Goal: Transaction & Acquisition: Book appointment/travel/reservation

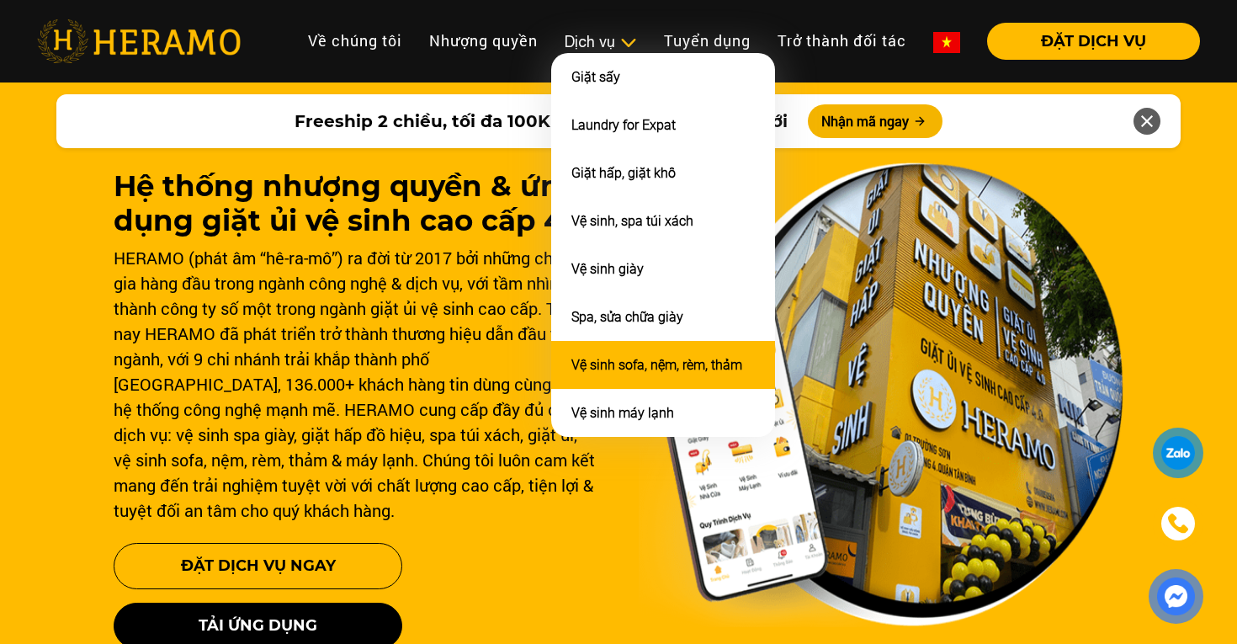
click at [636, 357] on link "Vệ sinh sofa, nệm, rèm, thảm" at bounding box center [656, 365] width 171 height 16
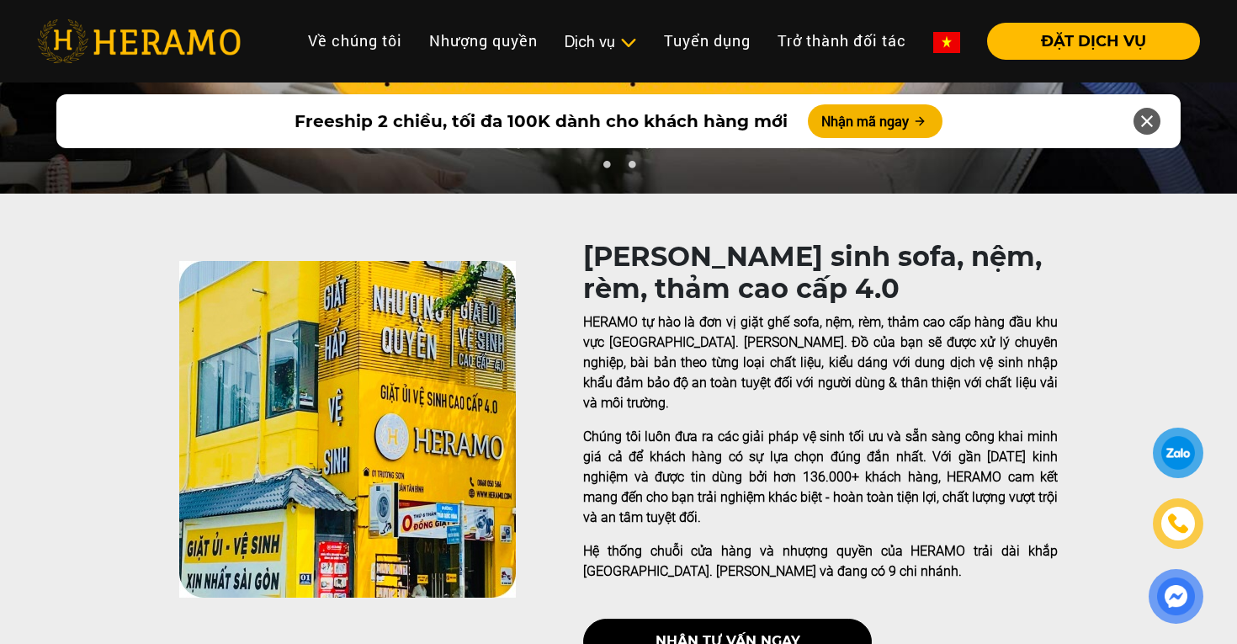
scroll to position [220, 0]
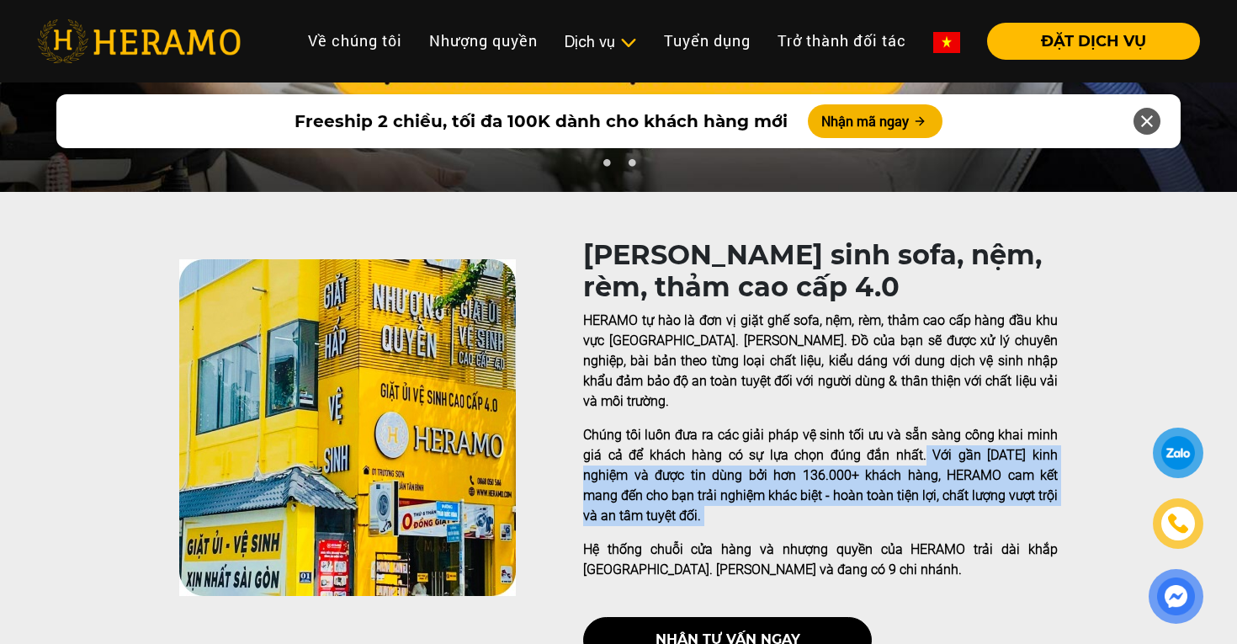
drag, startPoint x: 892, startPoint y: 433, endPoint x: 957, endPoint y: 507, distance: 98.3
click at [957, 507] on div "HERAMO tự hào là đơn vị giặt ghế sofa, nệm, rèm, thảm cao cấp hàng đầu khu vực …" at bounding box center [820, 444] width 475 height 269
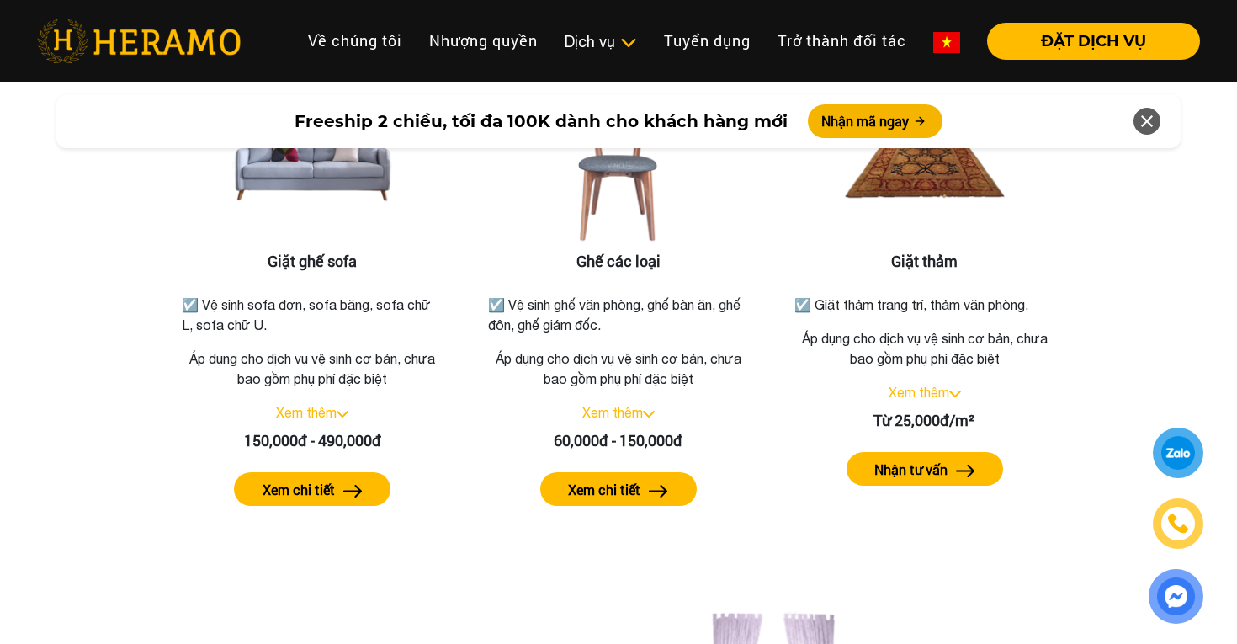
scroll to position [2130, 0]
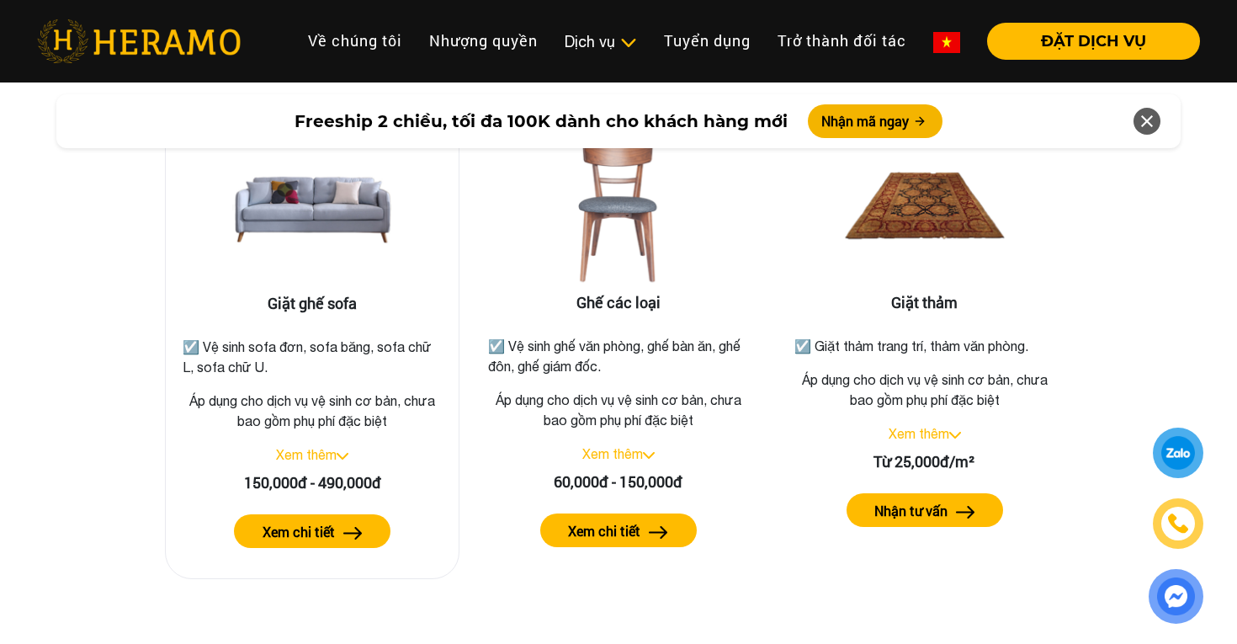
click at [326, 522] on label "Xem chi tiết" at bounding box center [299, 532] width 72 height 20
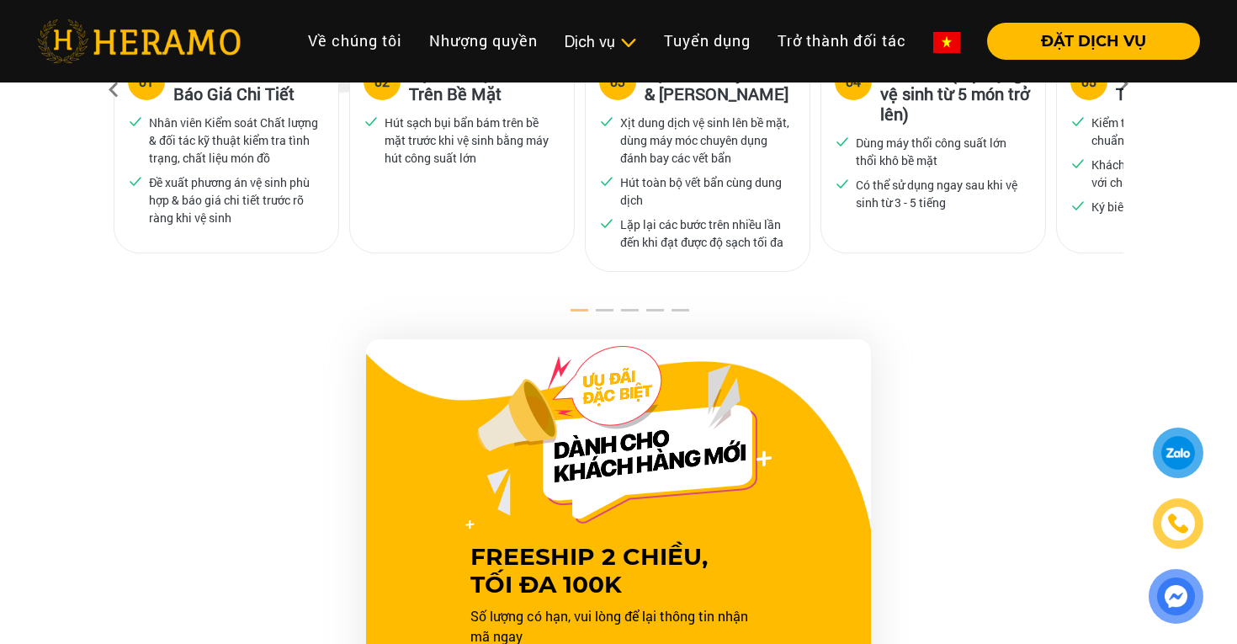
scroll to position [874, 0]
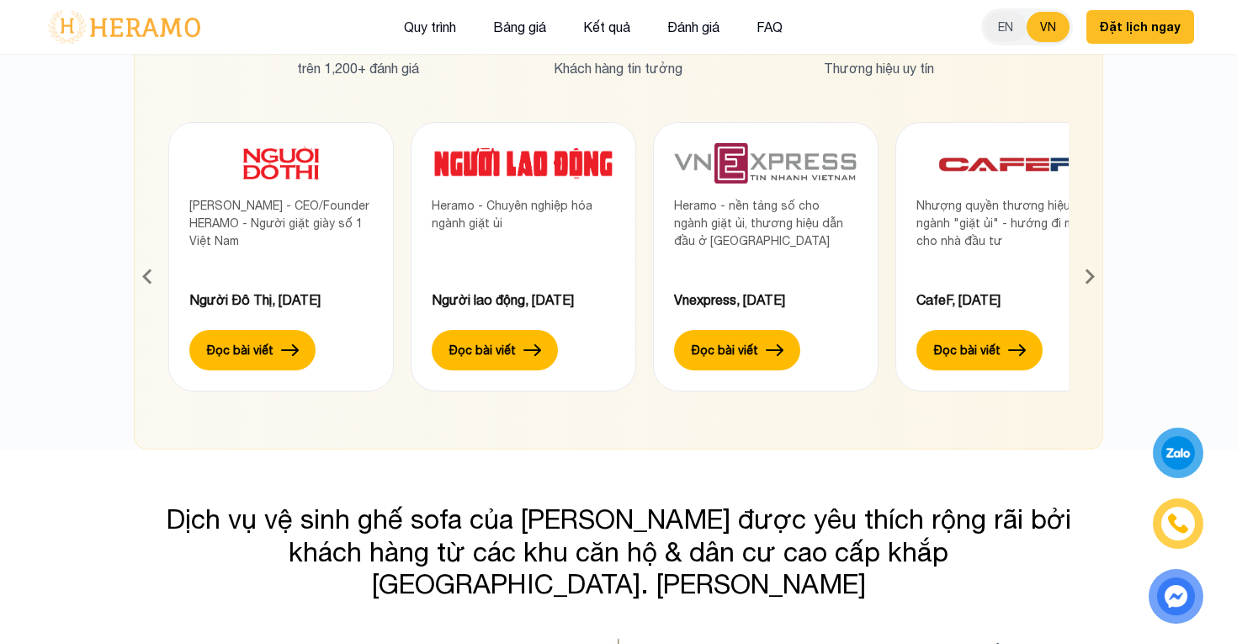
scroll to position [7995, 0]
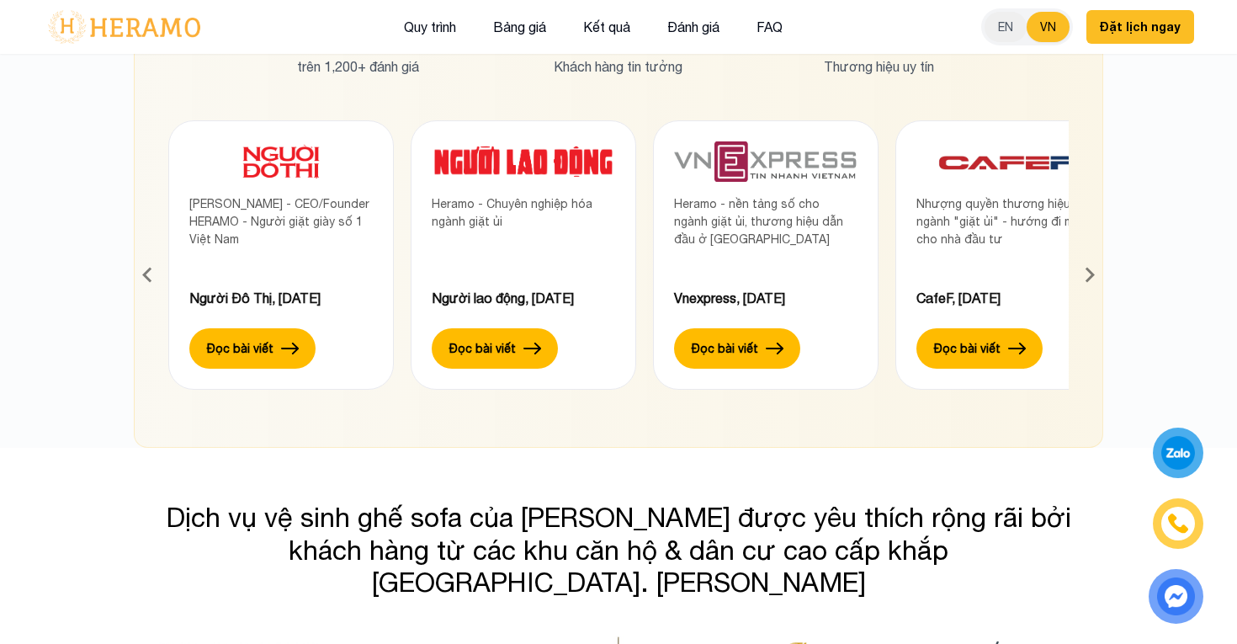
click at [760, 501] on h3 "Dịch vụ vệ sinh ghế sofa của [PERSON_NAME] được yêu thích rộng rãi bởi khách hà…" at bounding box center [618, 549] width 934 height 97
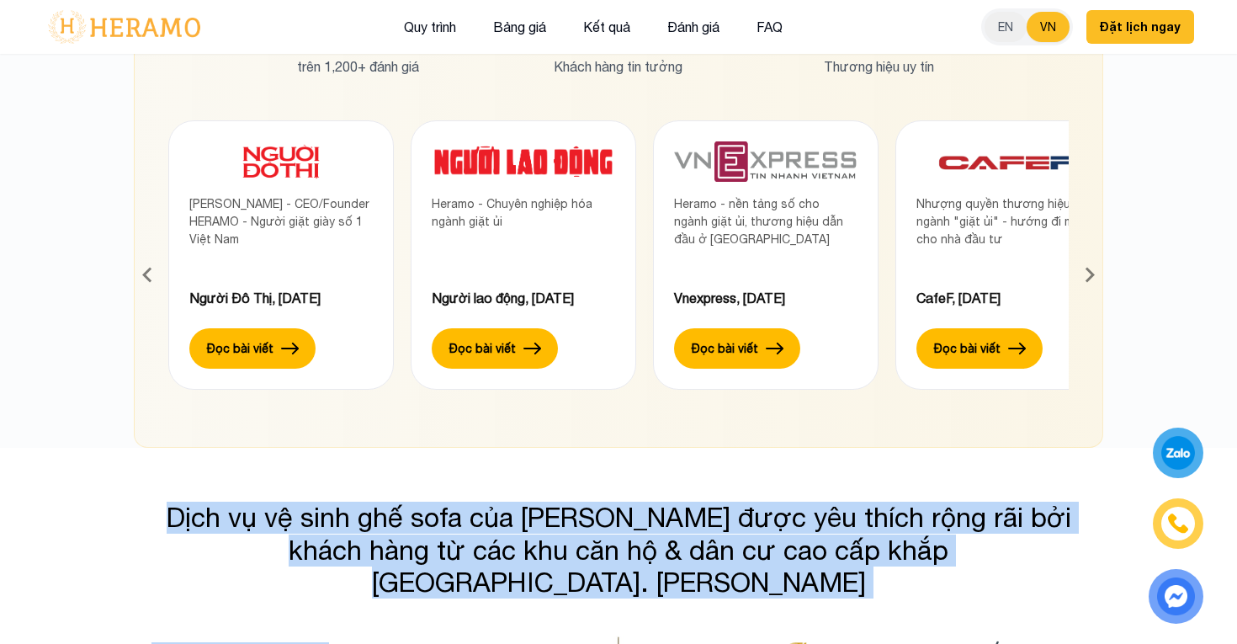
click at [760, 501] on h3 "Dịch vụ vệ sinh ghế sofa của [PERSON_NAME] được yêu thích rộng rãi bởi khách hà…" at bounding box center [618, 549] width 934 height 97
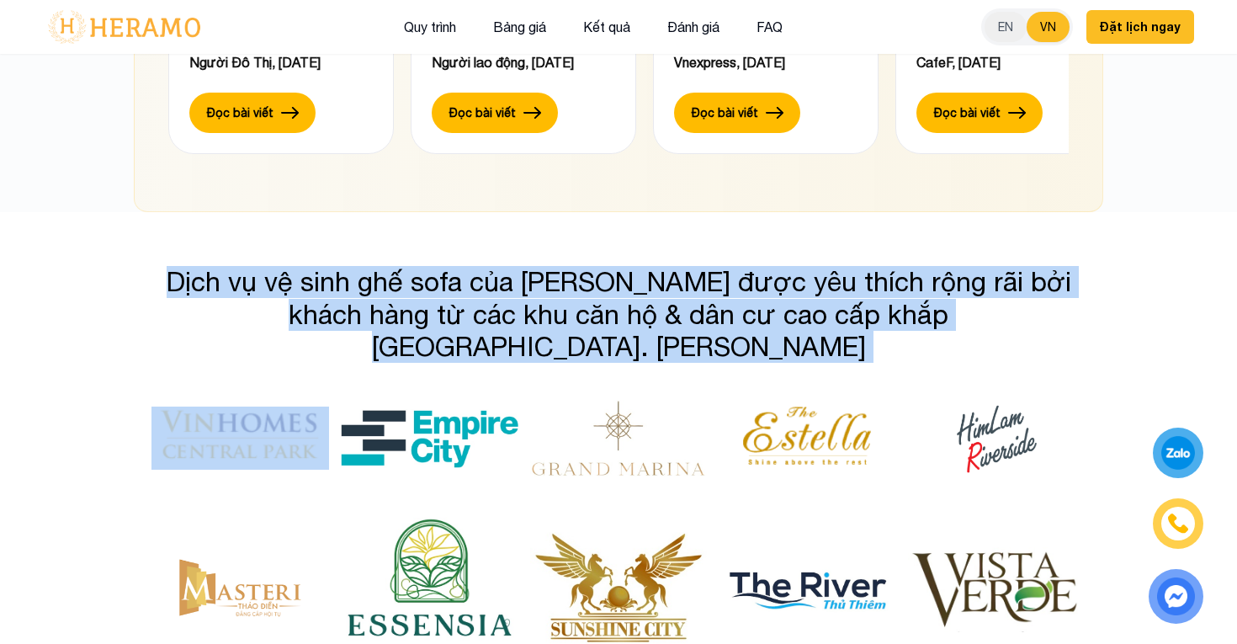
scroll to position [8231, 0]
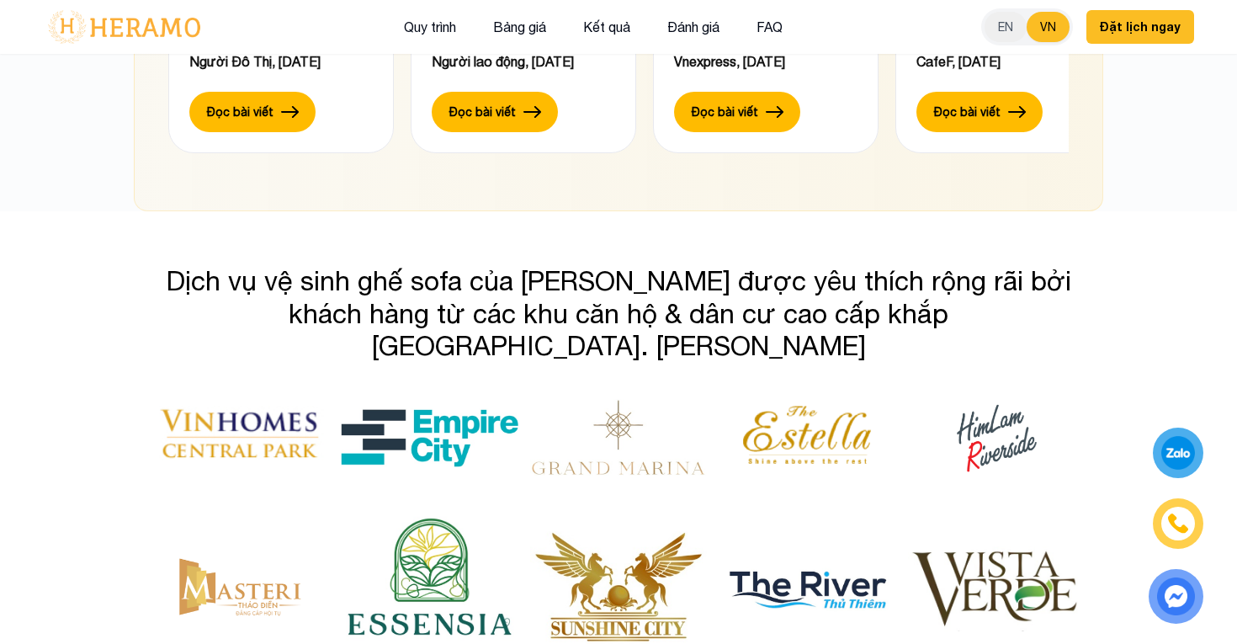
click at [857, 272] on div "Dịch vụ vệ sinh ghế sofa của [PERSON_NAME] được yêu thích rộng rãi bởi khách hà…" at bounding box center [618, 477] width 959 height 424
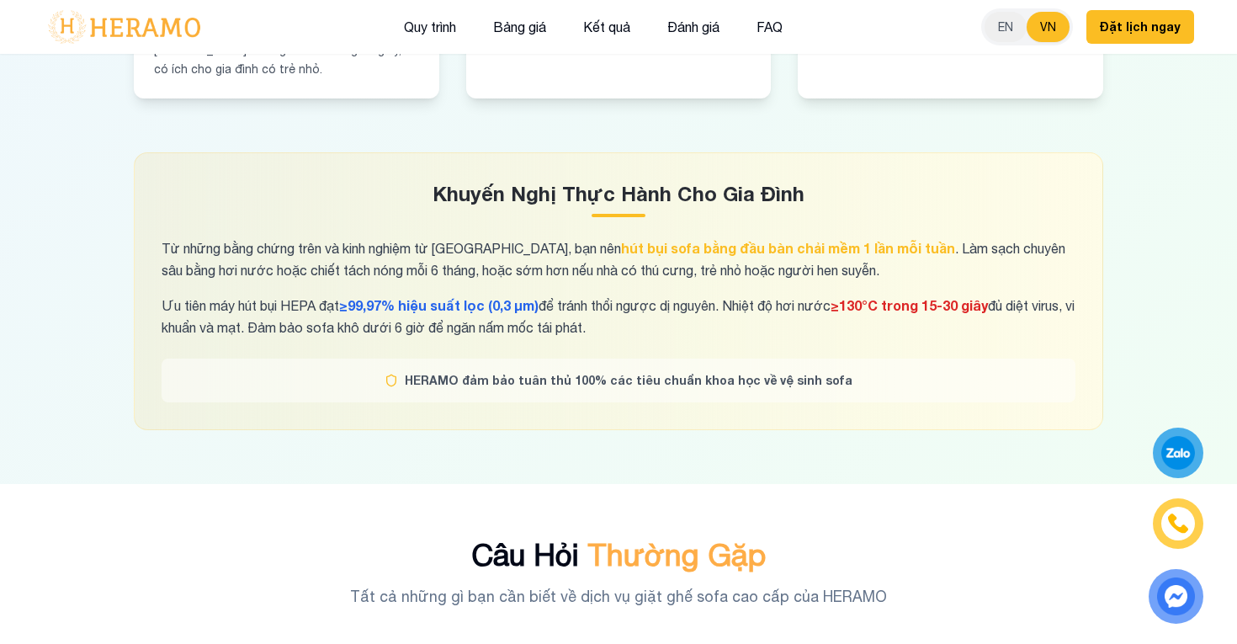
scroll to position [10553, 0]
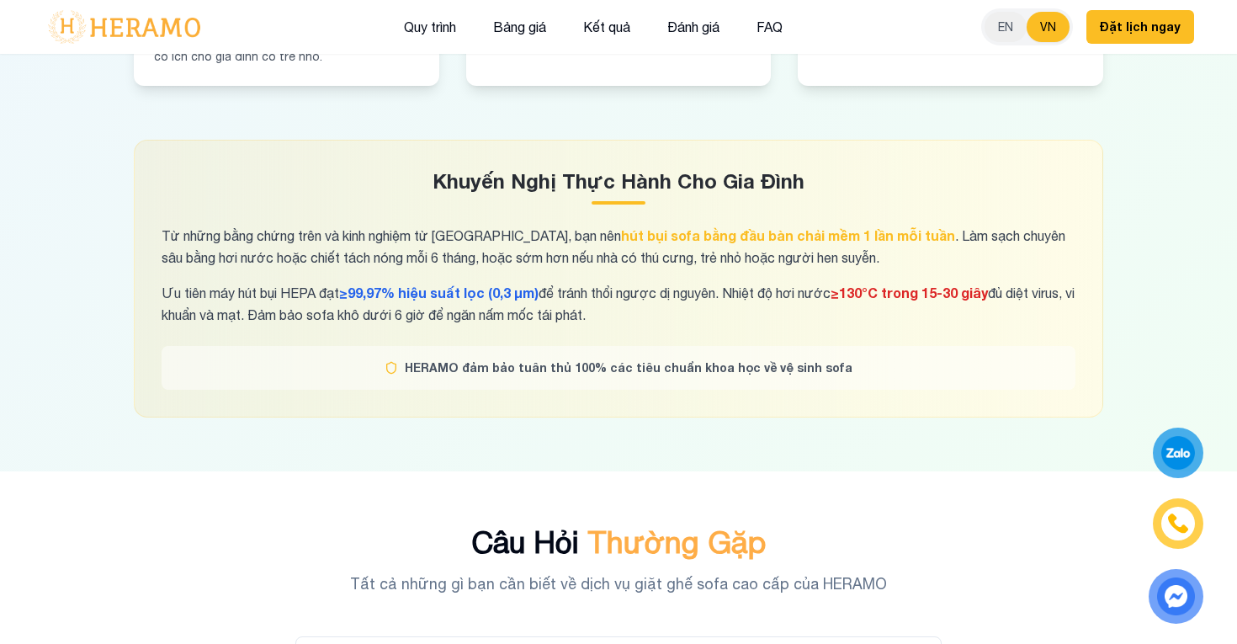
click at [722, 359] on span "HERAMO đảm bảo tuân thủ 100% các tiêu chuẩn khoa học về vệ sinh sofa" at bounding box center [629, 367] width 448 height 17
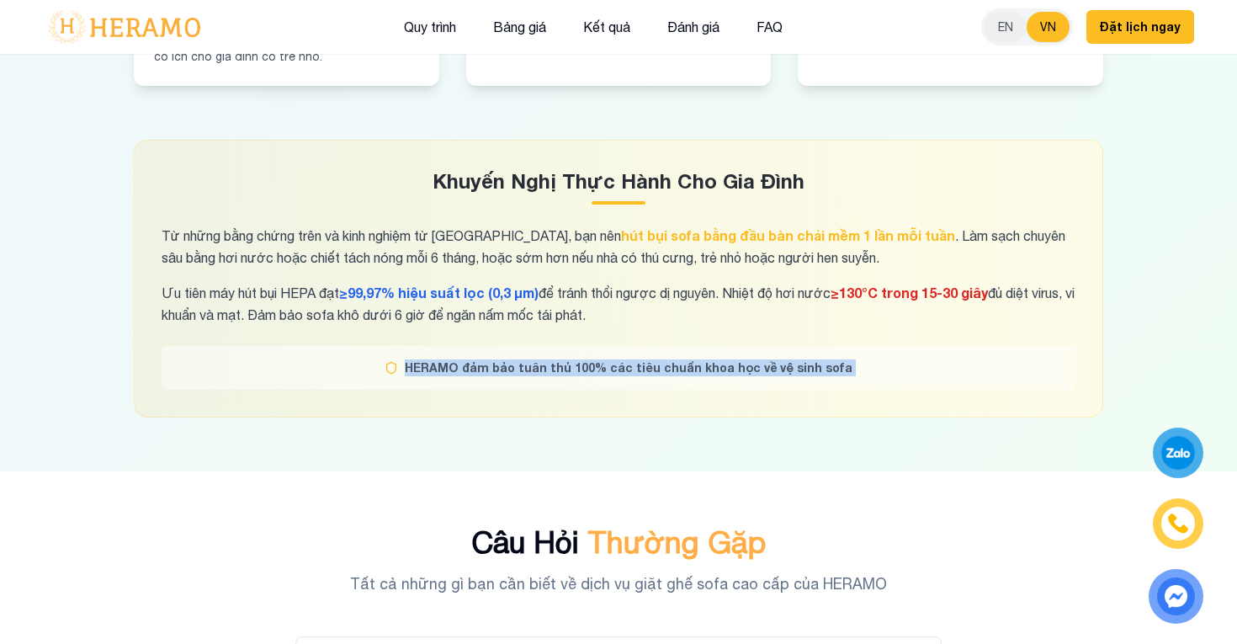
click at [722, 359] on span "HERAMO đảm bảo tuân thủ 100% các tiêu chuẩn khoa học về vệ sinh sofa" at bounding box center [629, 367] width 448 height 17
click at [749, 260] on div "Khuyến Nghị Thực Hành Cho [PERSON_NAME] những bằng chứng trên và kinh nghiệm từ…" at bounding box center [618, 279] width 969 height 278
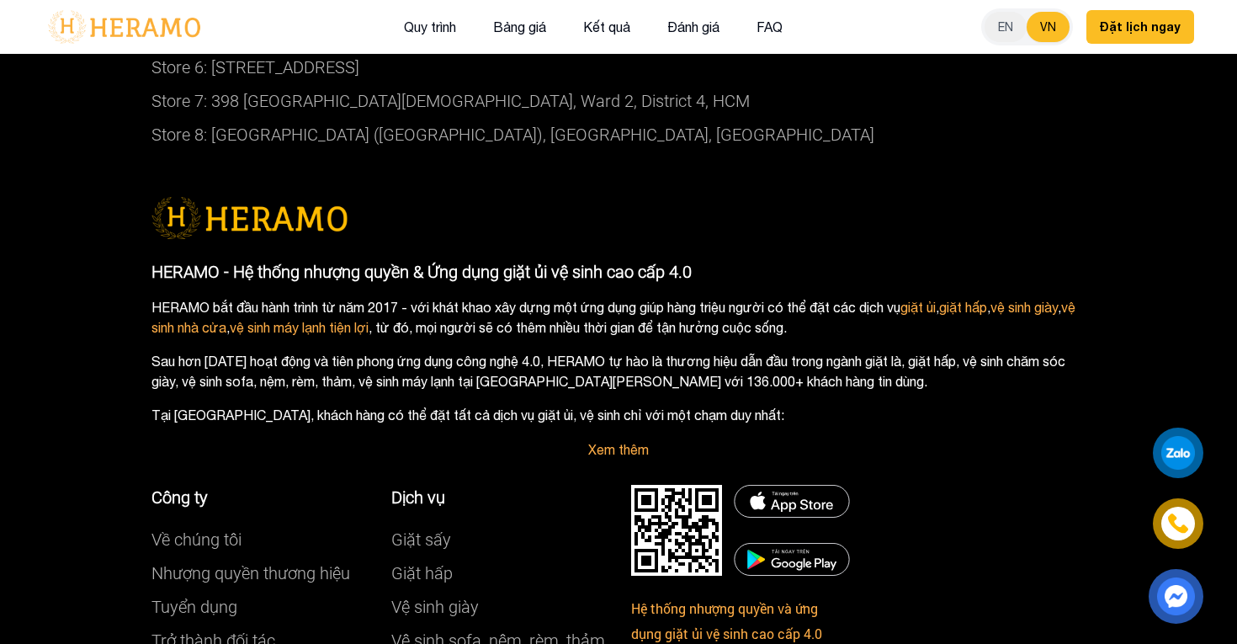
scroll to position [12535, 0]
